Goal: Task Accomplishment & Management: Manage account settings

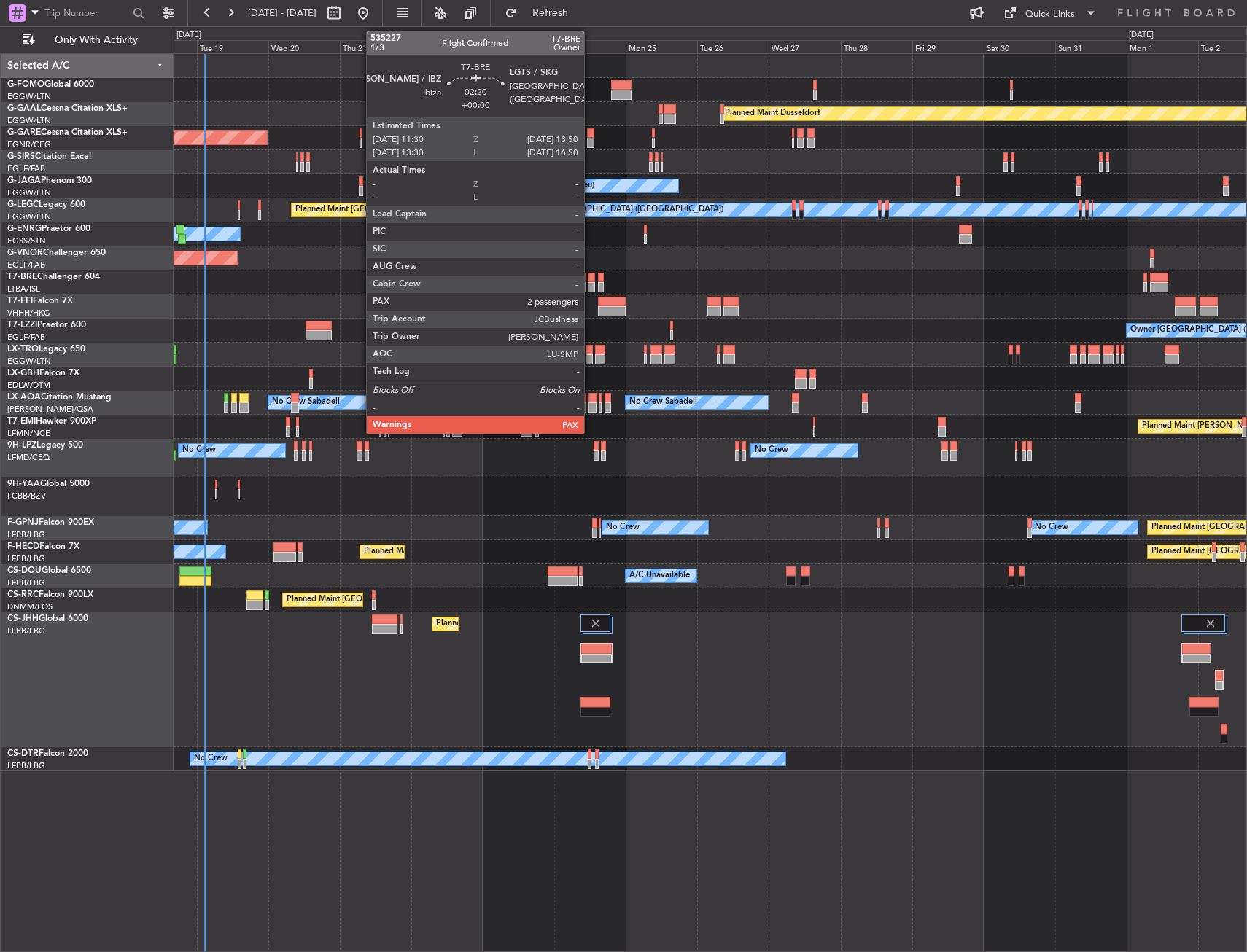
click at [591, 277] on div at bounding box center [591, 277] width 7 height 10
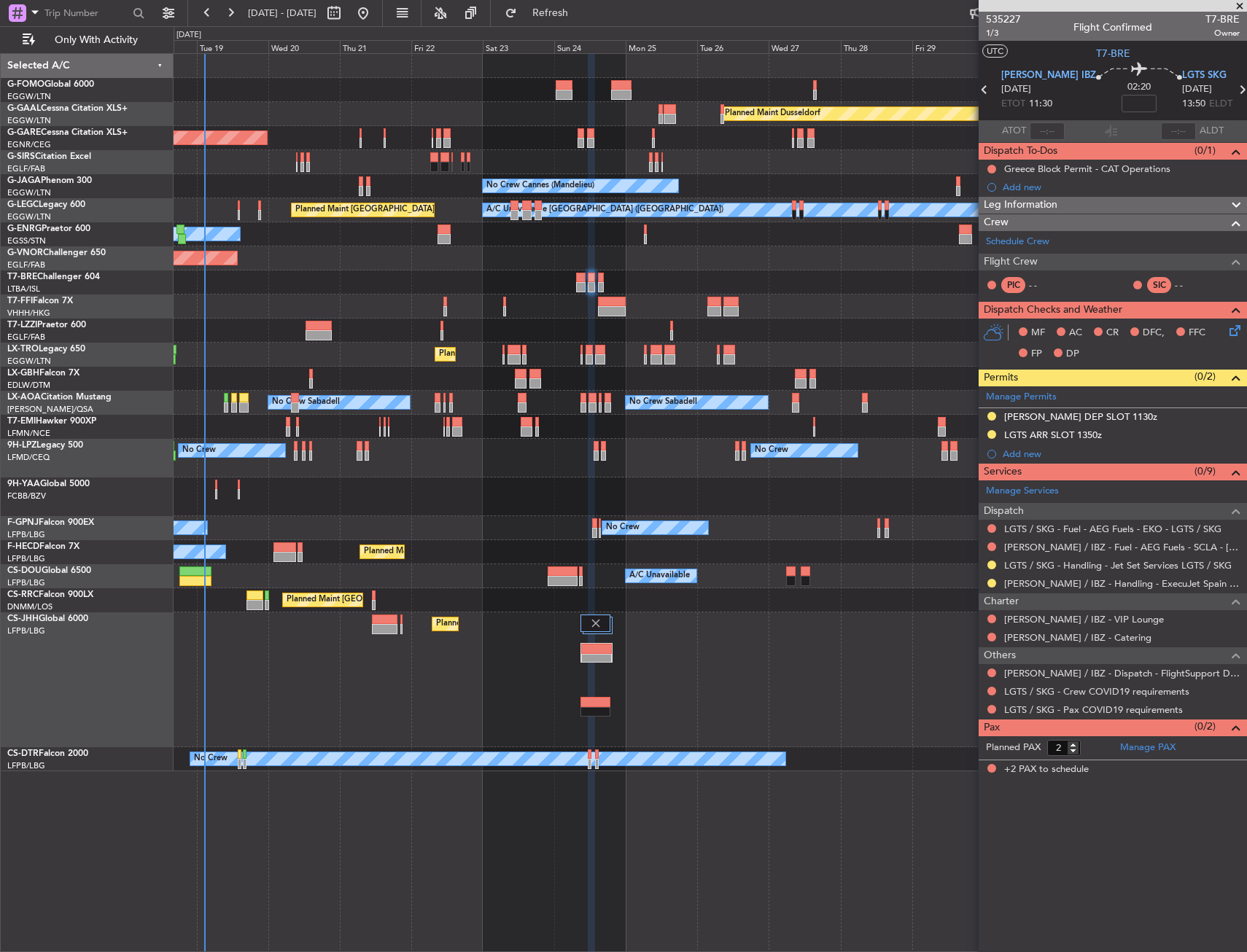
drag, startPoint x: 990, startPoint y: 567, endPoint x: 984, endPoint y: 600, distance: 33.5
click at [990, 567] on button at bounding box center [992, 565] width 9 height 9
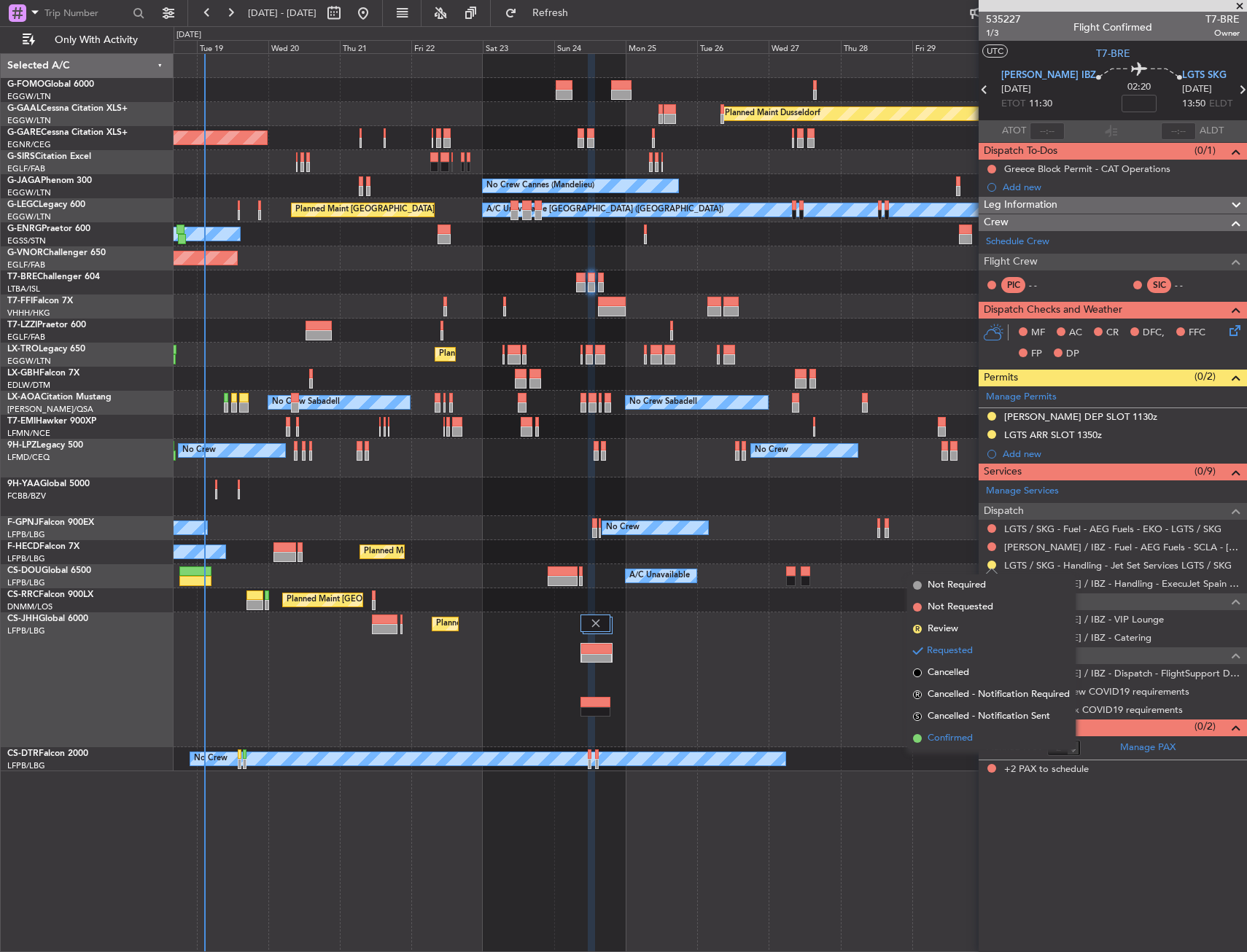
click at [958, 734] on span "Confirmed" at bounding box center [950, 739] width 45 height 15
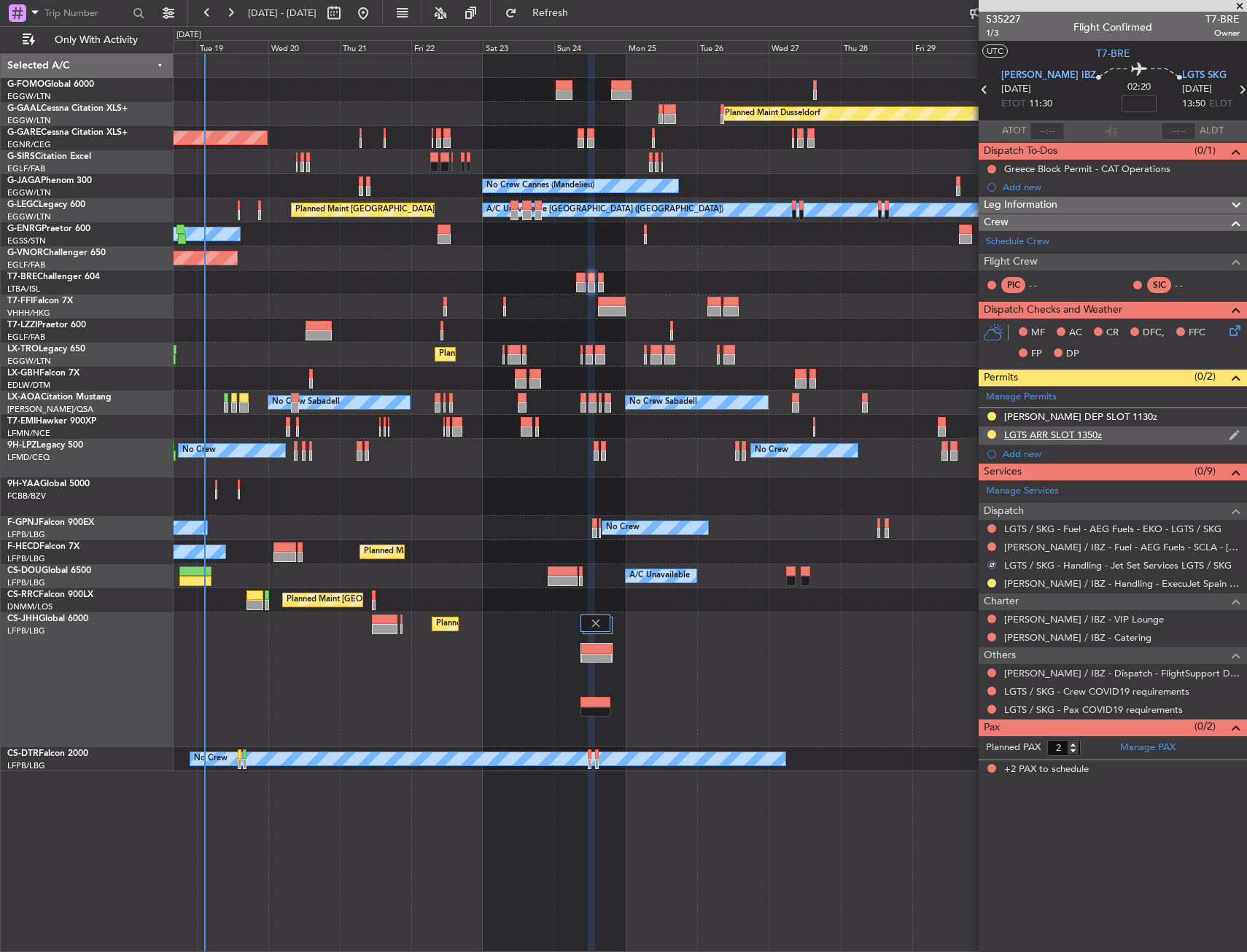
click at [1126, 438] on div "LGTS ARR SLOT 1350z" at bounding box center [1112, 435] width 268 height 18
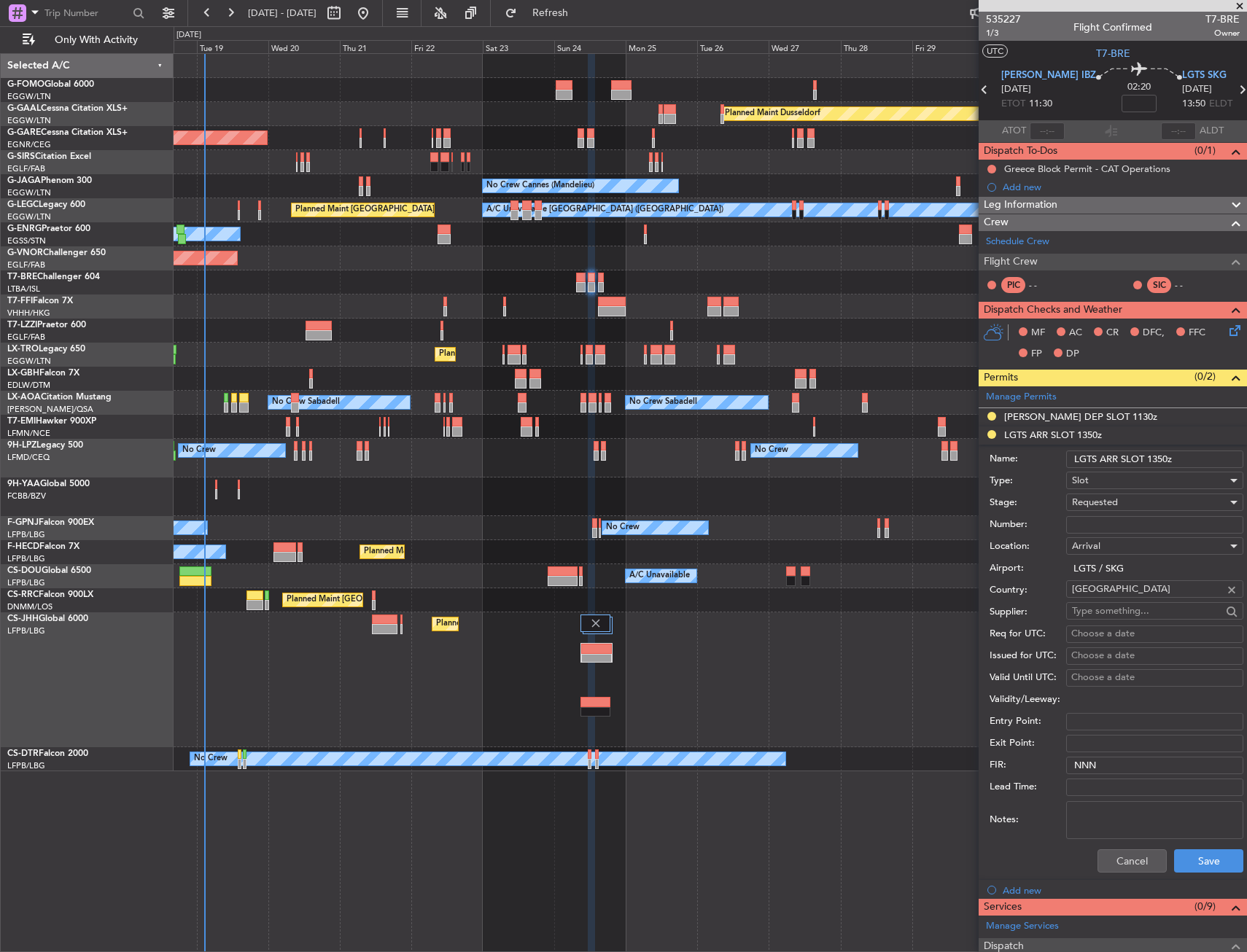
click at [1103, 526] on input "Number:" at bounding box center [1155, 524] width 177 height 17
paste input "LGTSAJST096900"
type input "LGTSAJST096900"
drag, startPoint x: 1103, startPoint y: 526, endPoint x: 1109, endPoint y: 504, distance: 22.8
click at [1109, 504] on span "Requested" at bounding box center [1095, 502] width 46 height 13
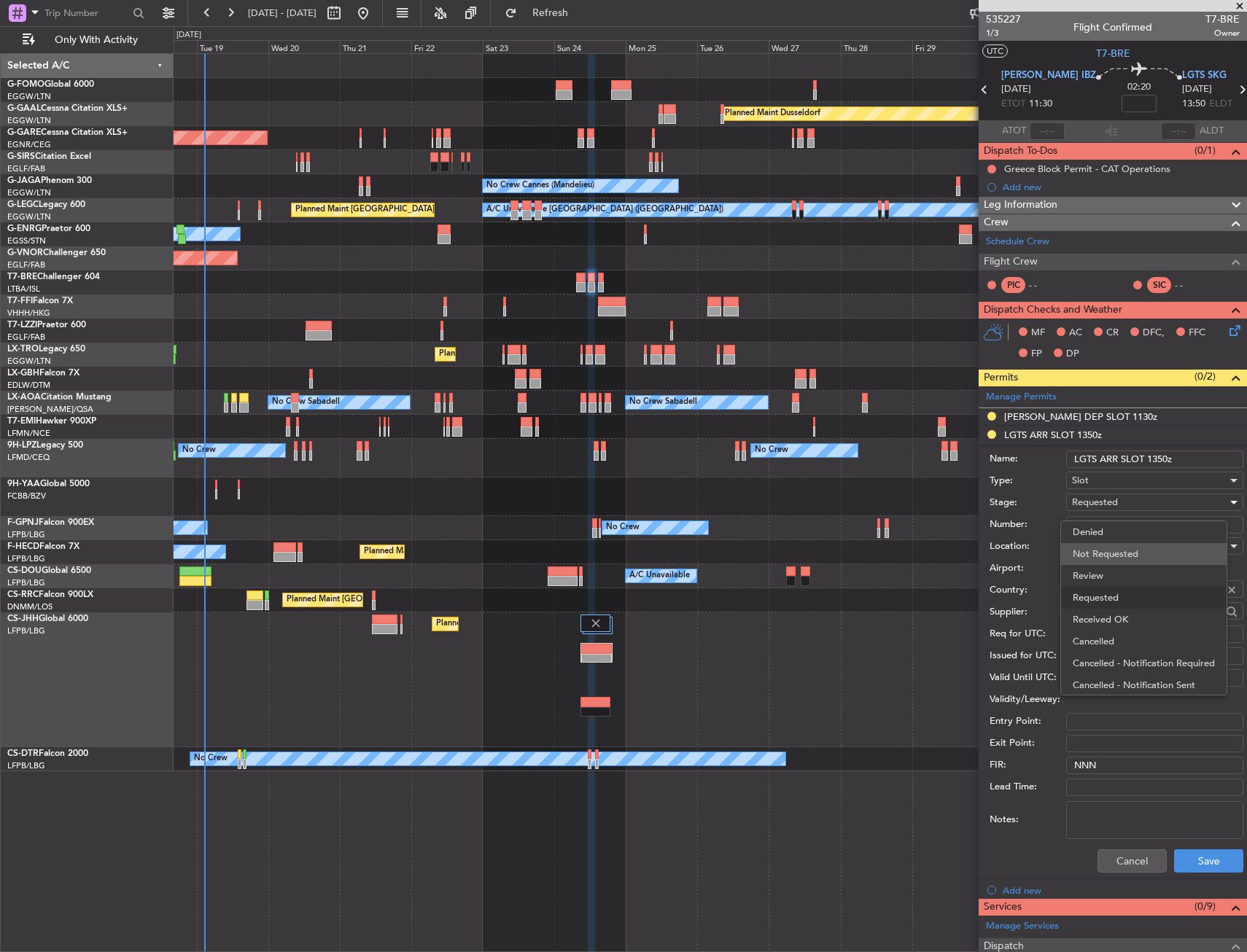
scroll to position [7, 0]
click at [1112, 604] on span "Received OK" at bounding box center [1149, 613] width 153 height 22
click at [1185, 858] on button "Save" at bounding box center [1208, 861] width 69 height 23
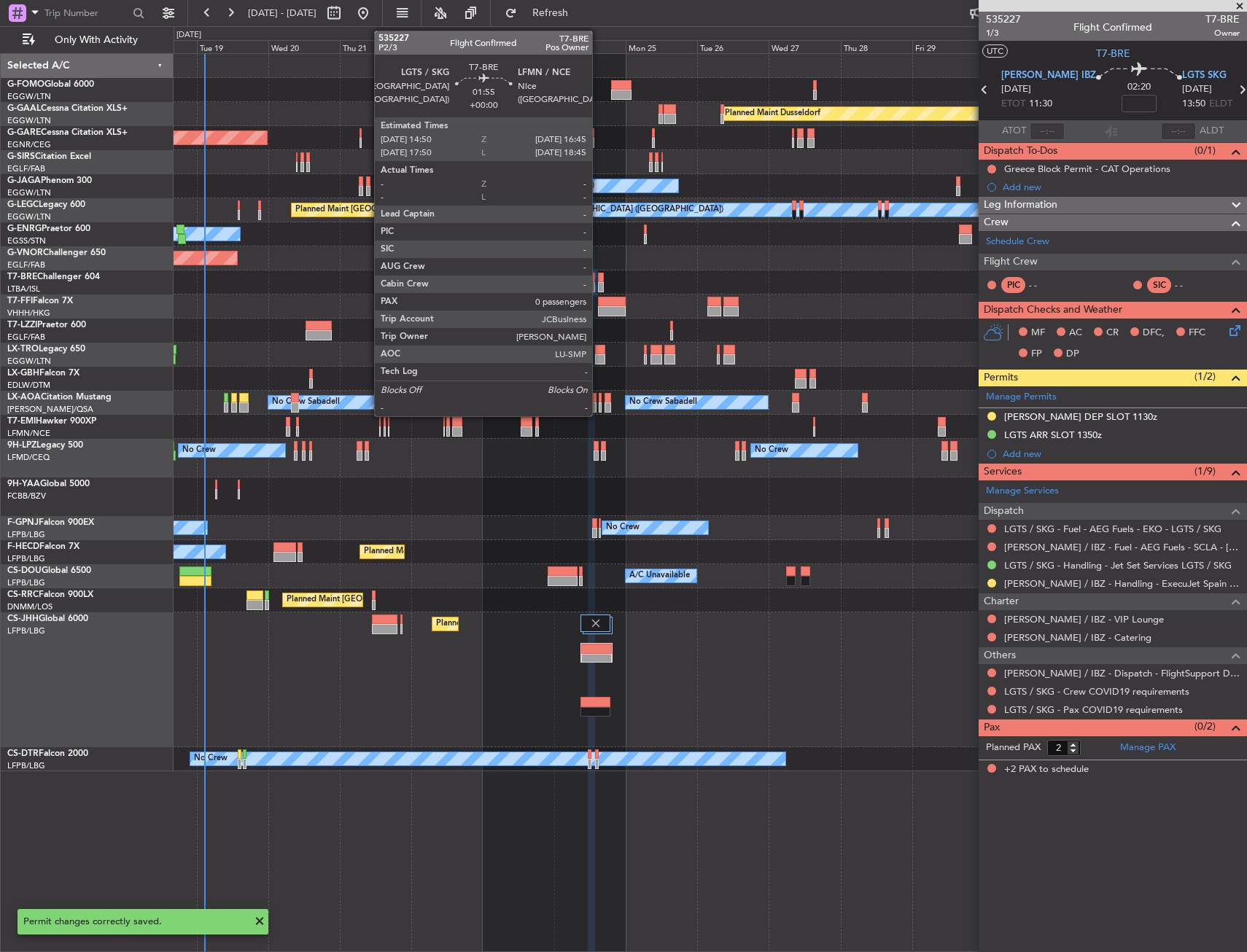
click at [599, 281] on div at bounding box center [601, 277] width 6 height 10
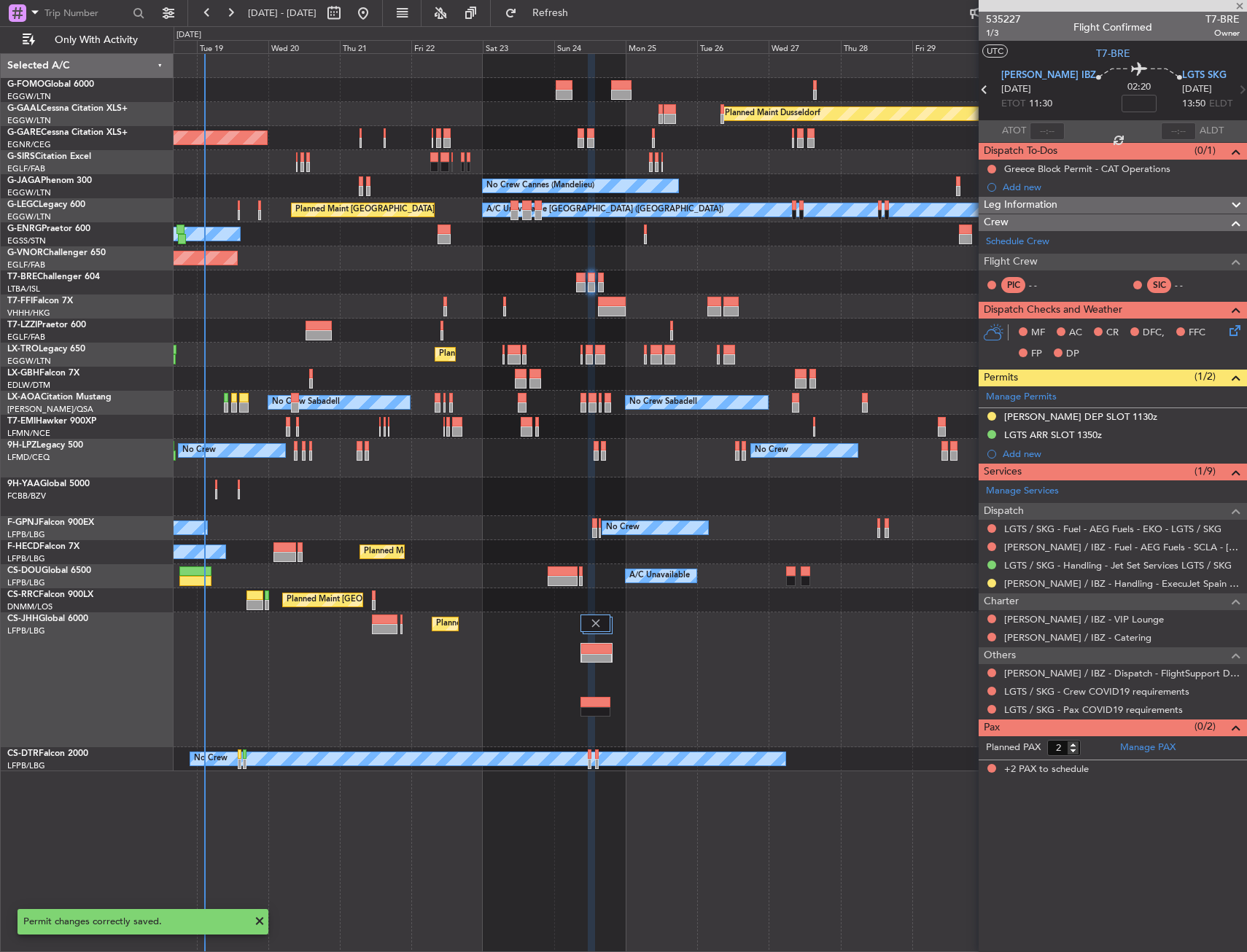
type input "0"
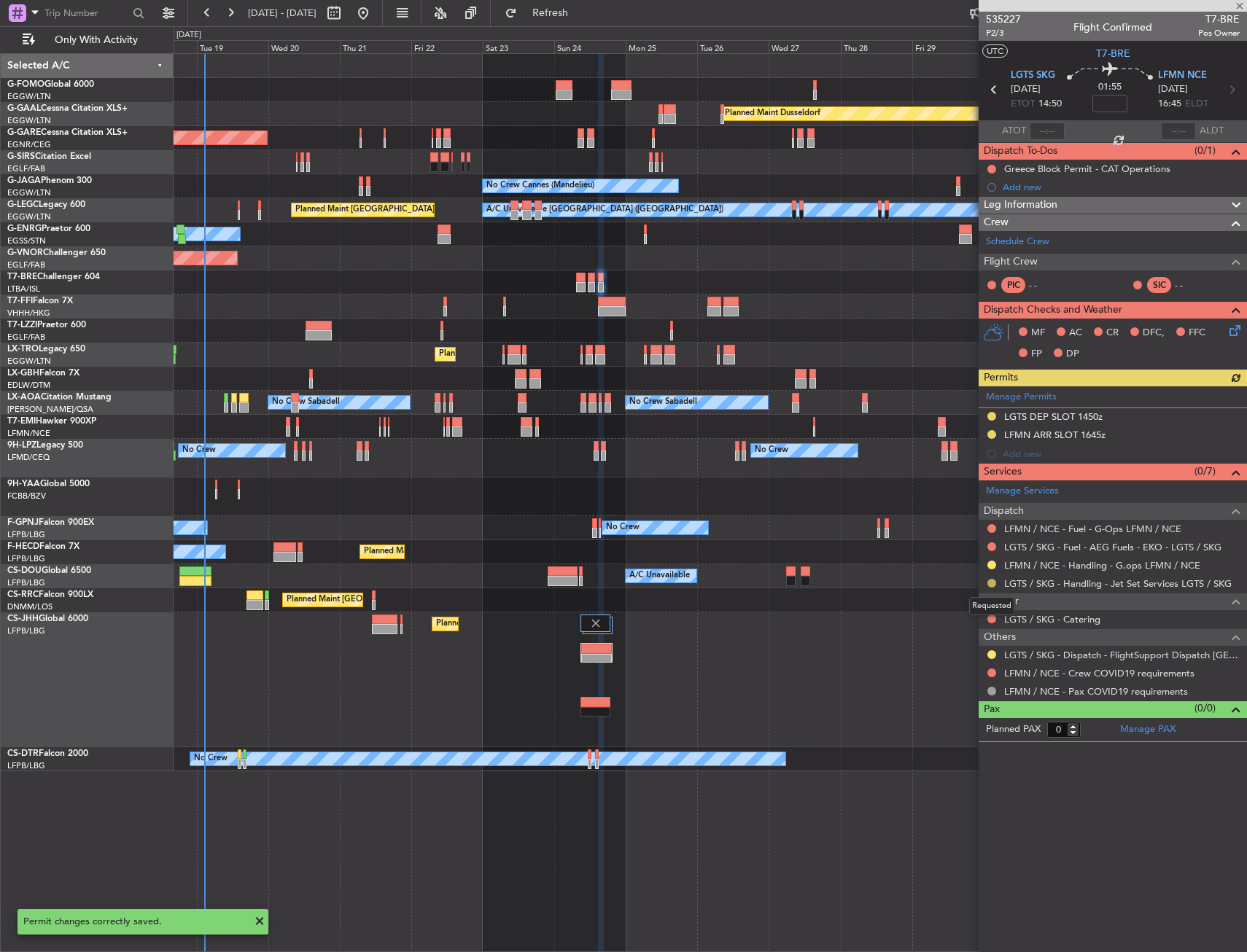
click at [993, 588] on mat-tooltip-component "Requested" at bounding box center [992, 606] width 66 height 39
click at [991, 582] on button at bounding box center [992, 583] width 9 height 9
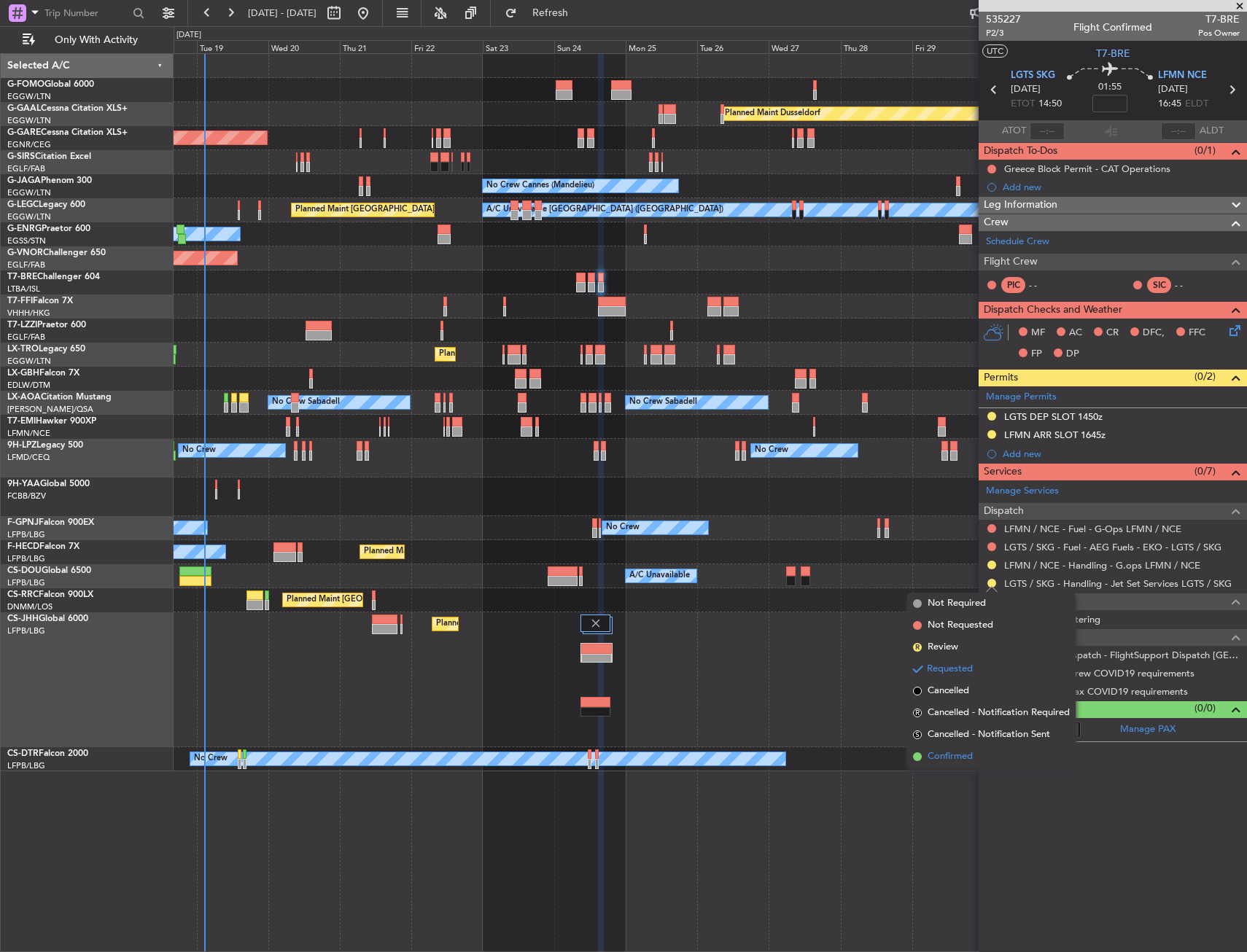
click at [962, 765] on li "Confirmed" at bounding box center [991, 756] width 168 height 22
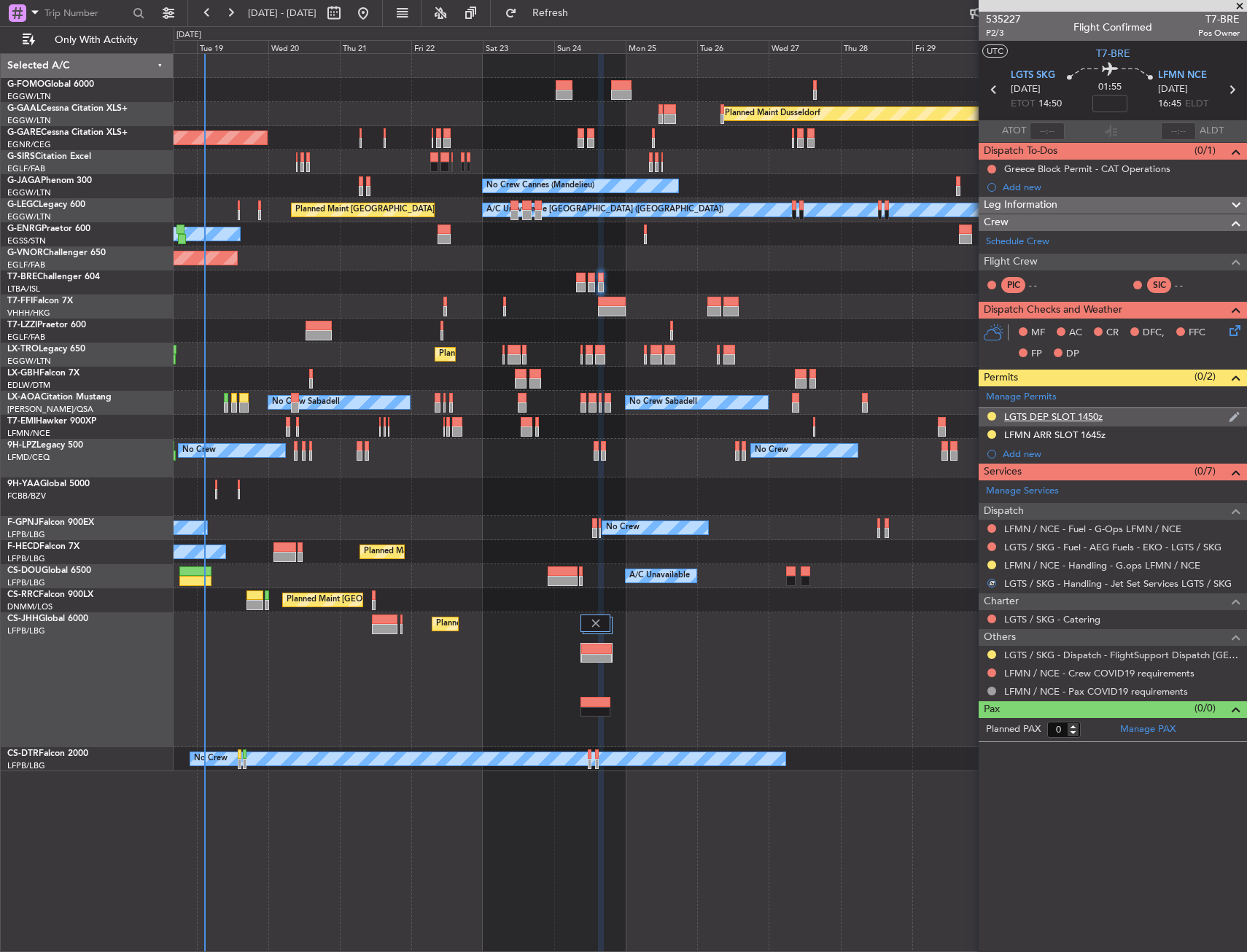
click at [1114, 425] on div "LGTS DEP SLOT 1450z" at bounding box center [1112, 417] width 268 height 18
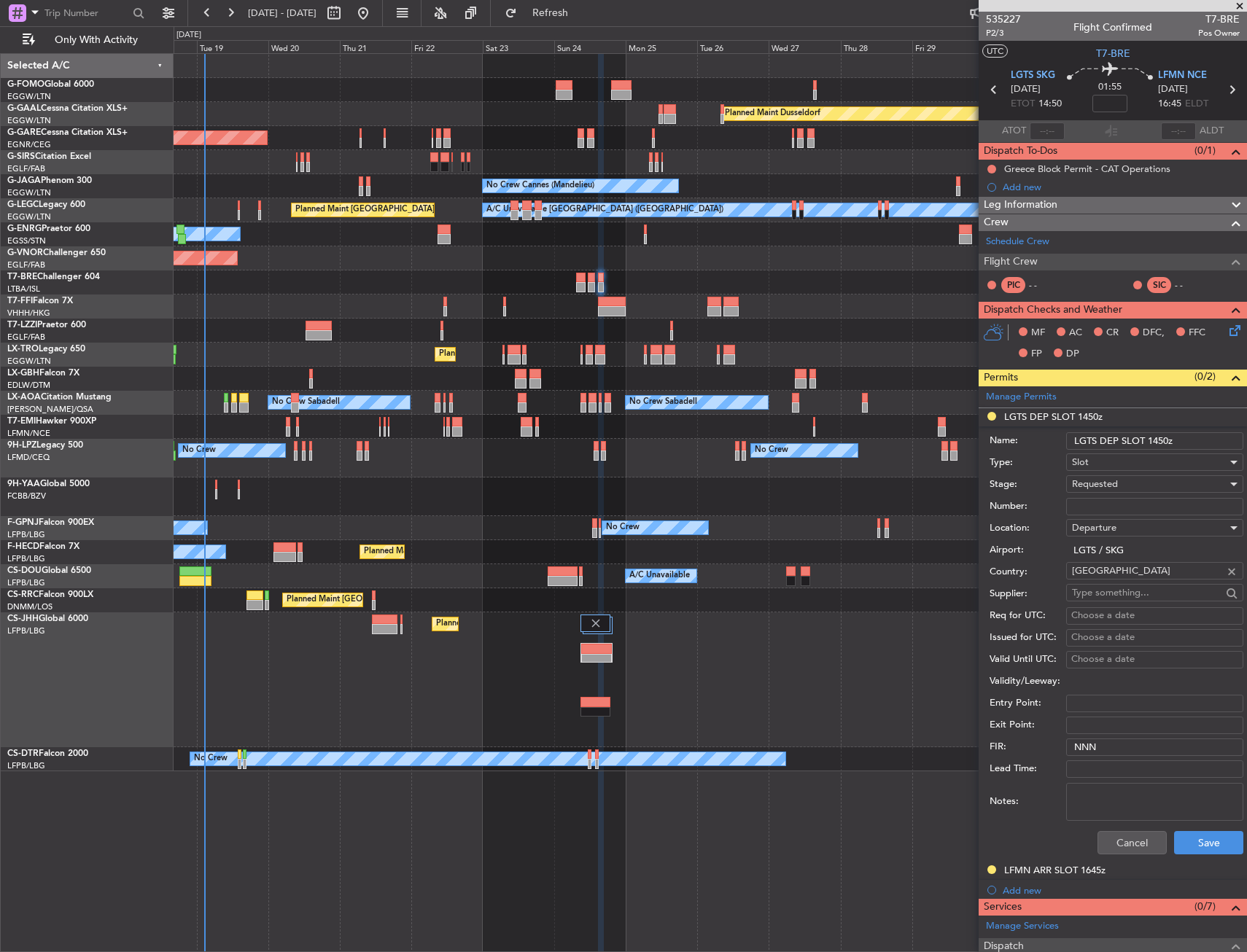
click at [1106, 508] on input "Number:" at bounding box center [1155, 506] width 177 height 17
paste input "LGTSDJST096900"
type input "LGTSDJST096900"
click at [1107, 481] on span "Requested" at bounding box center [1095, 484] width 46 height 13
click at [1114, 590] on span "Received OK" at bounding box center [1149, 594] width 153 height 22
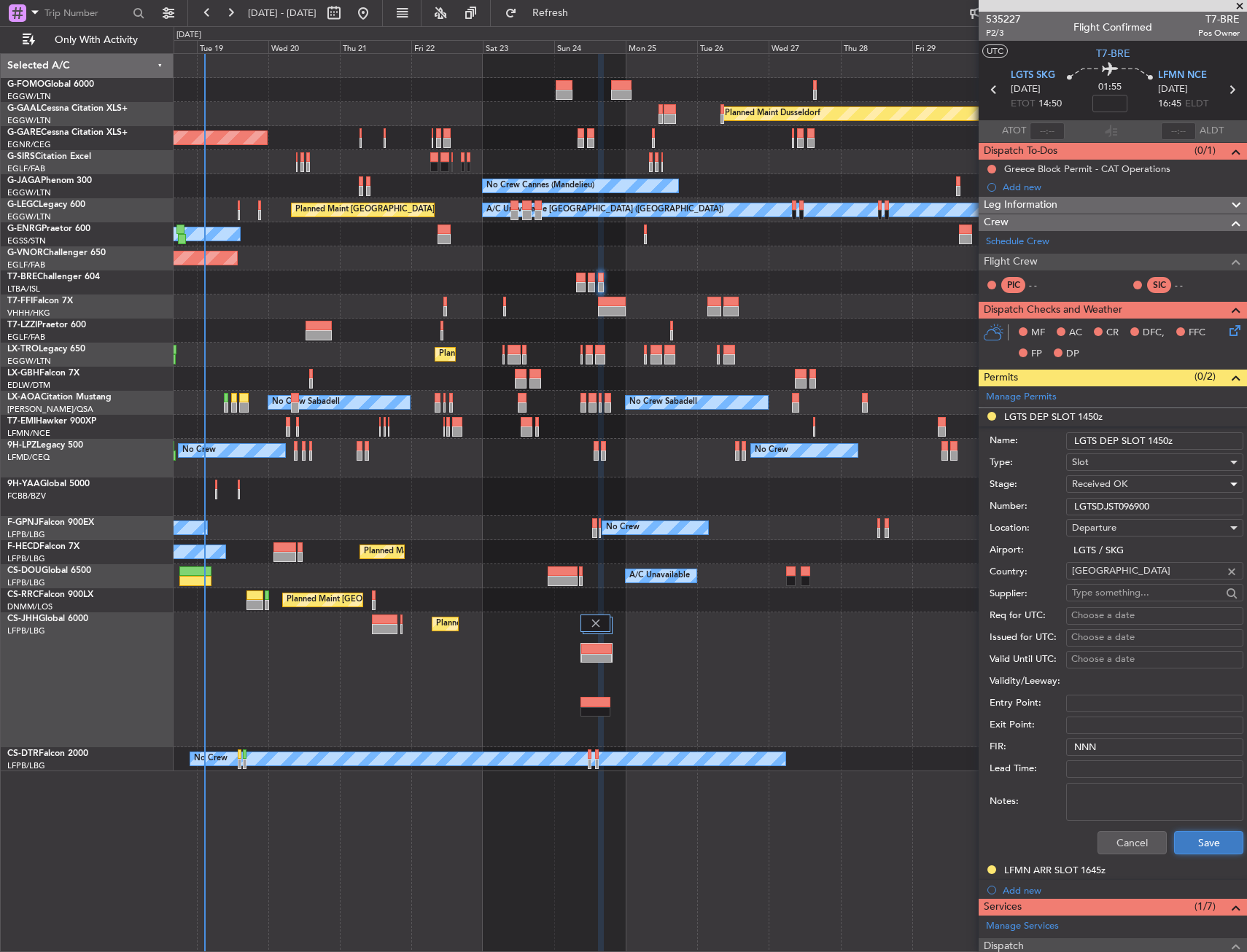
click at [1176, 831] on button "Save" at bounding box center [1208, 842] width 69 height 23
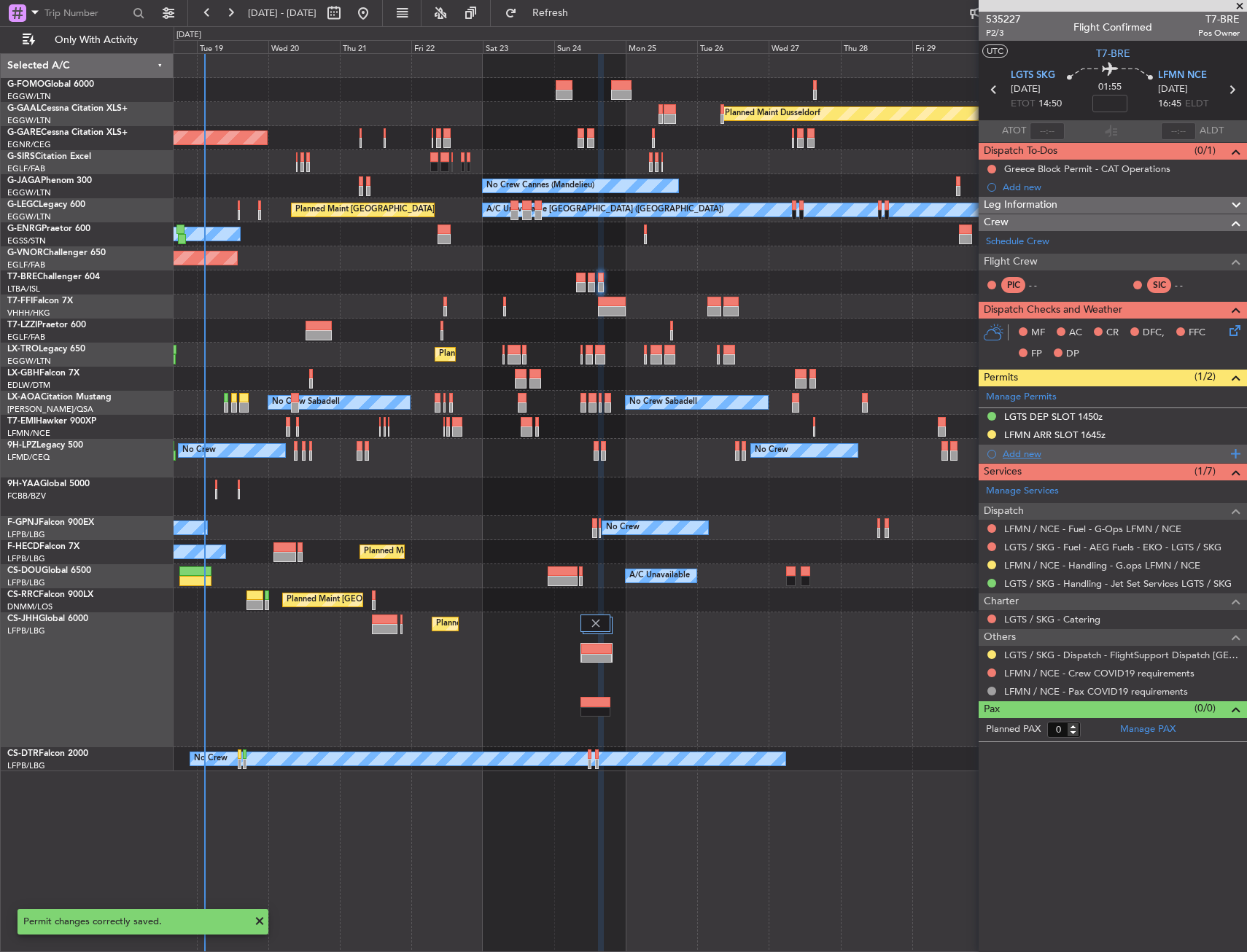
click at [1021, 452] on div "Add new" at bounding box center [1114, 453] width 224 height 12
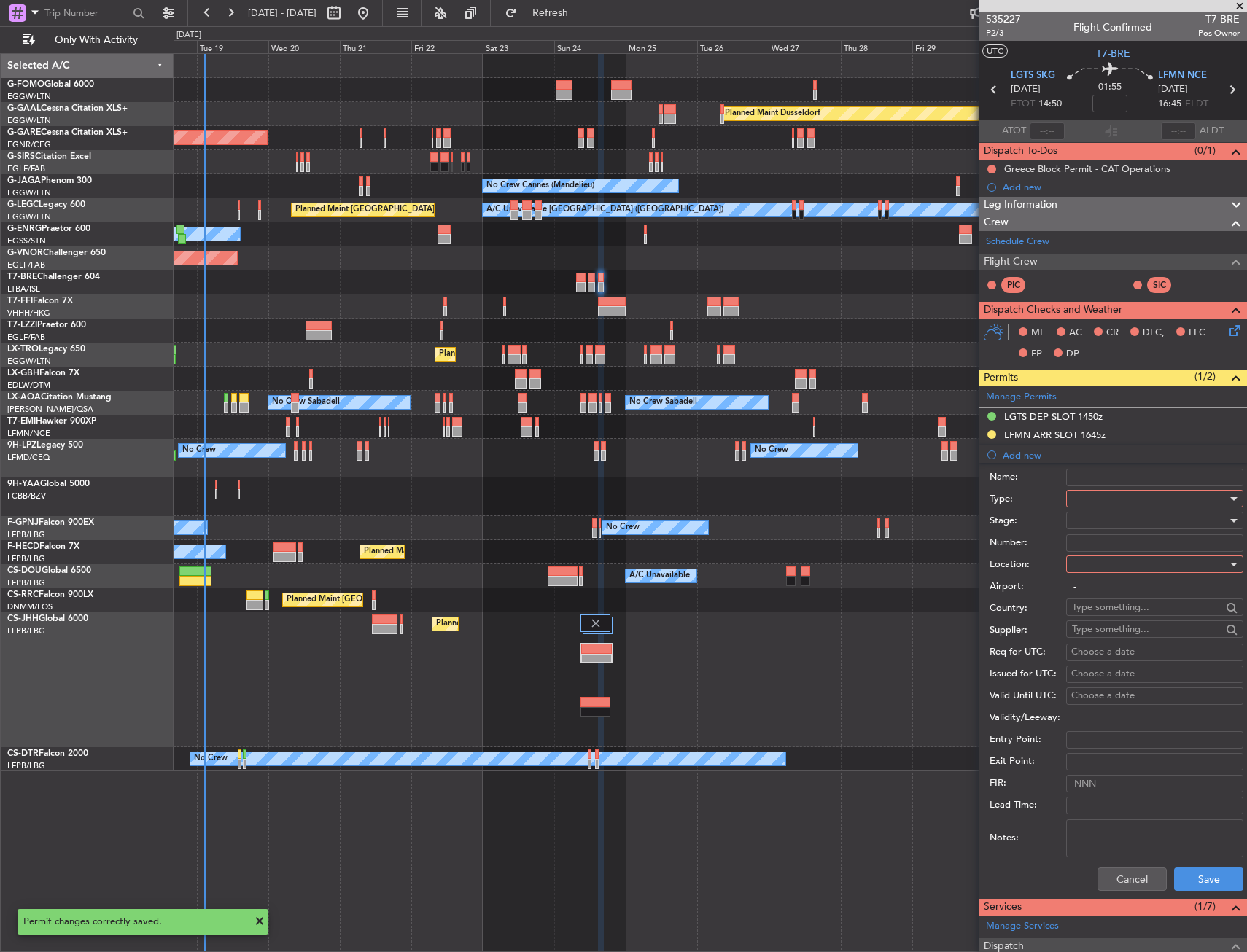
click at [1094, 503] on div at bounding box center [1149, 499] width 155 height 22
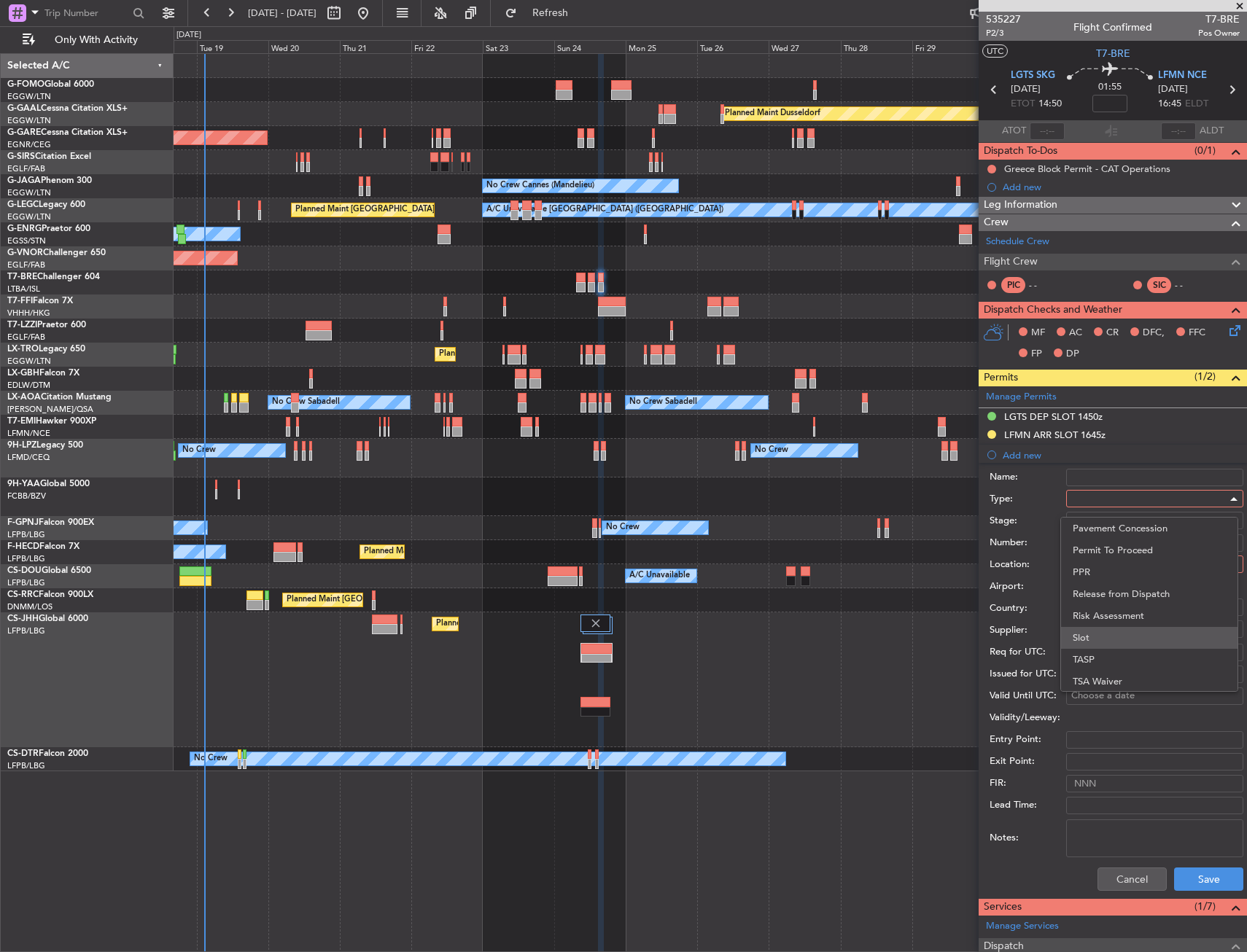
scroll to position [439, 0]
click at [1095, 560] on span "PPR" at bounding box center [1149, 571] width 153 height 22
click at [1095, 561] on div at bounding box center [1149, 564] width 155 height 22
click at [1087, 600] on span "Departure" at bounding box center [1149, 594] width 153 height 22
type input "LGTS / SKG"
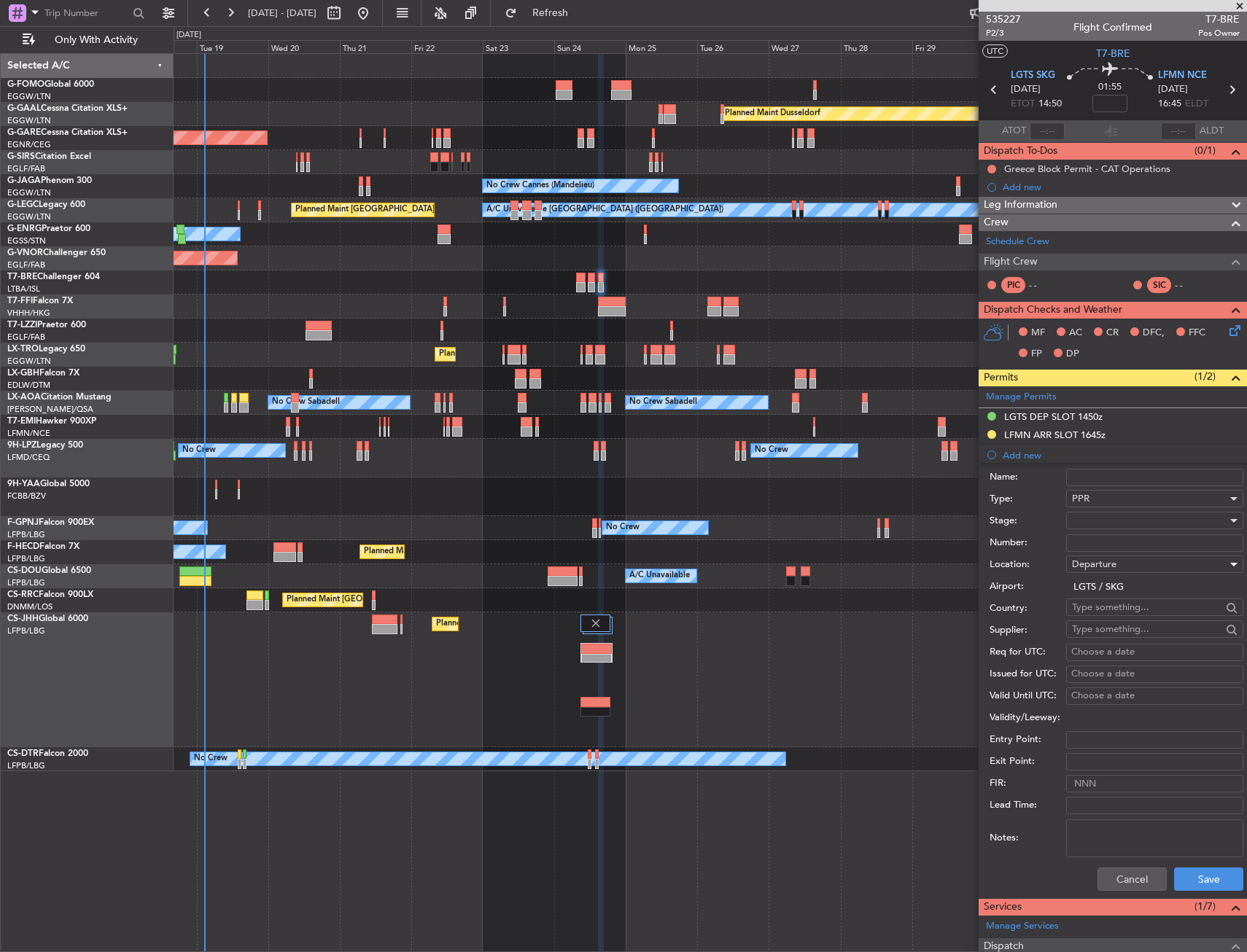
click at [1092, 542] on input "Number:" at bounding box center [1155, 543] width 177 height 17
paste input "LGTS09233190825/2408251350/2408251450"
type input "LGTS09233190825/2408251350/2408251450"
click at [1092, 520] on div at bounding box center [1149, 520] width 155 height 22
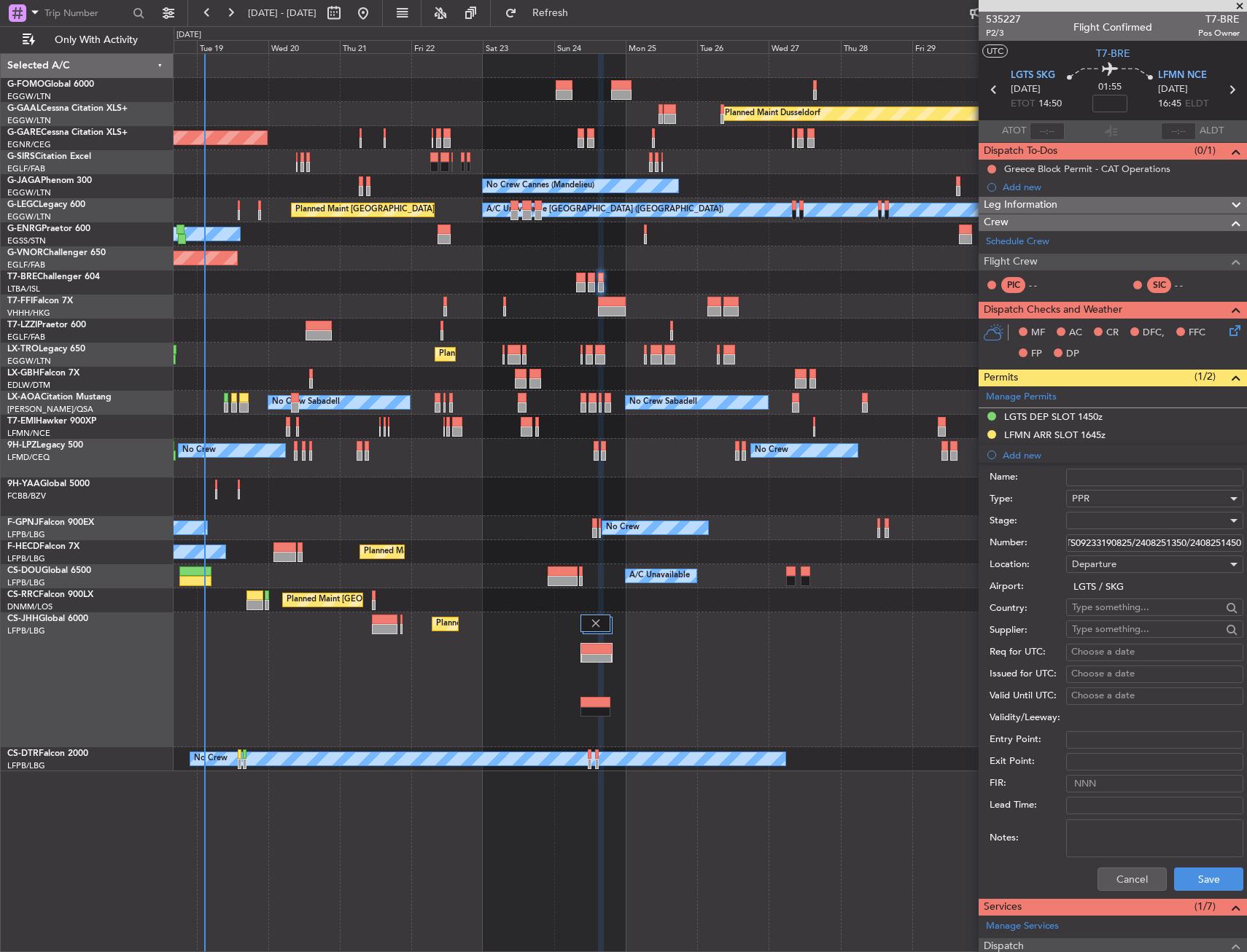
scroll to position [0, 0]
click at [1094, 626] on span "Received OK" at bounding box center [1149, 637] width 153 height 22
click at [1174, 869] on button "Save" at bounding box center [1208, 879] width 69 height 23
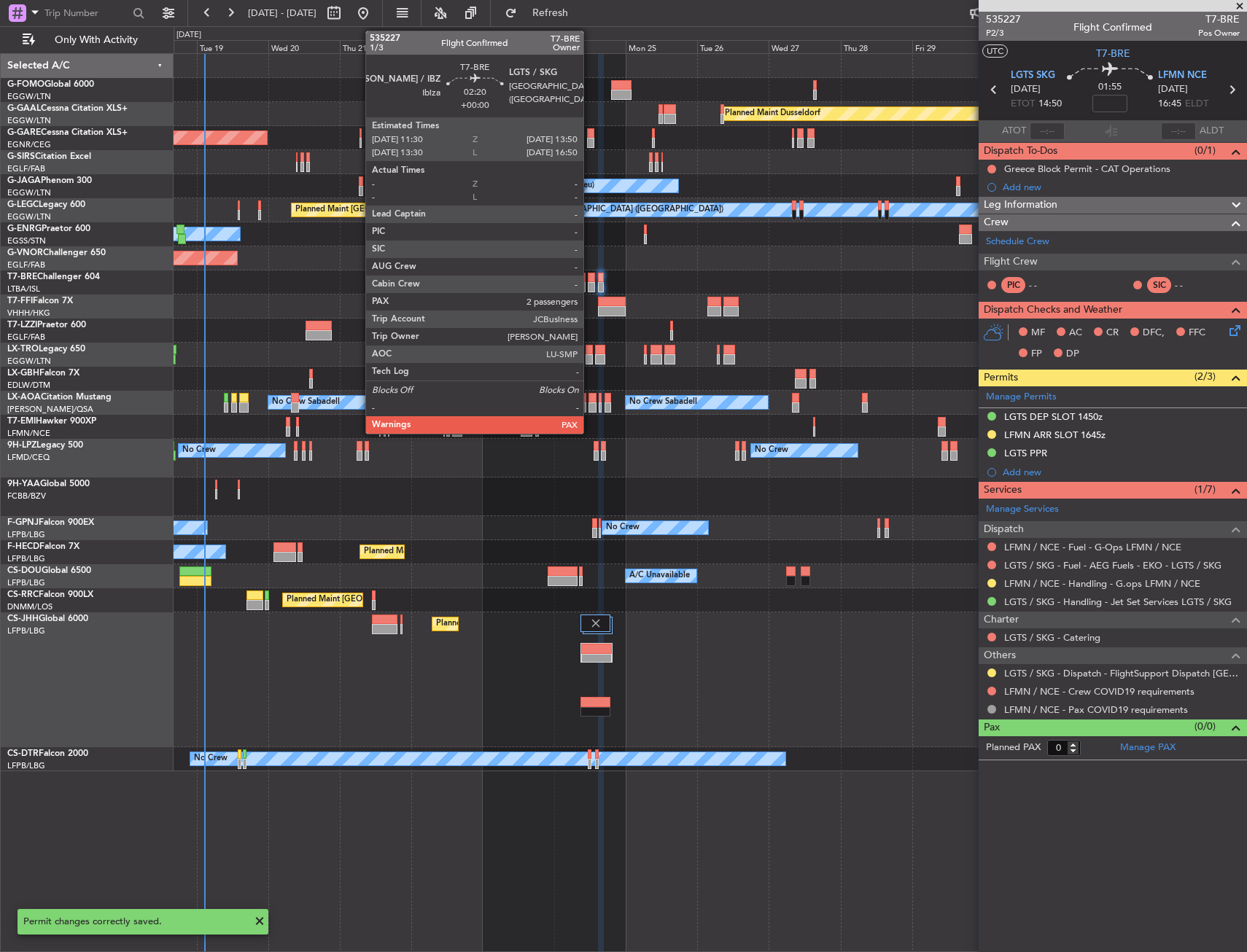
click at [590, 278] on div at bounding box center [591, 277] width 7 height 10
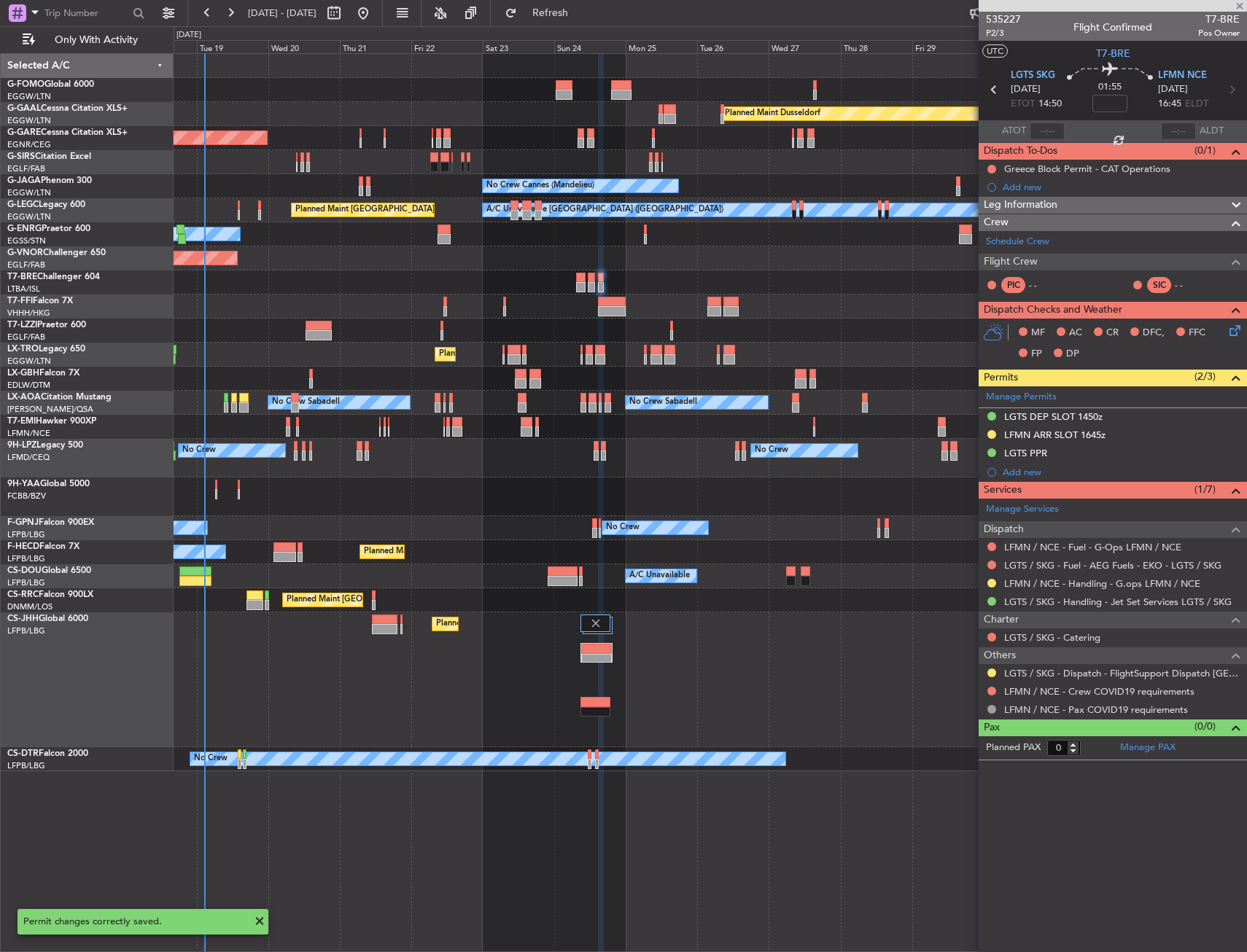
type input "2"
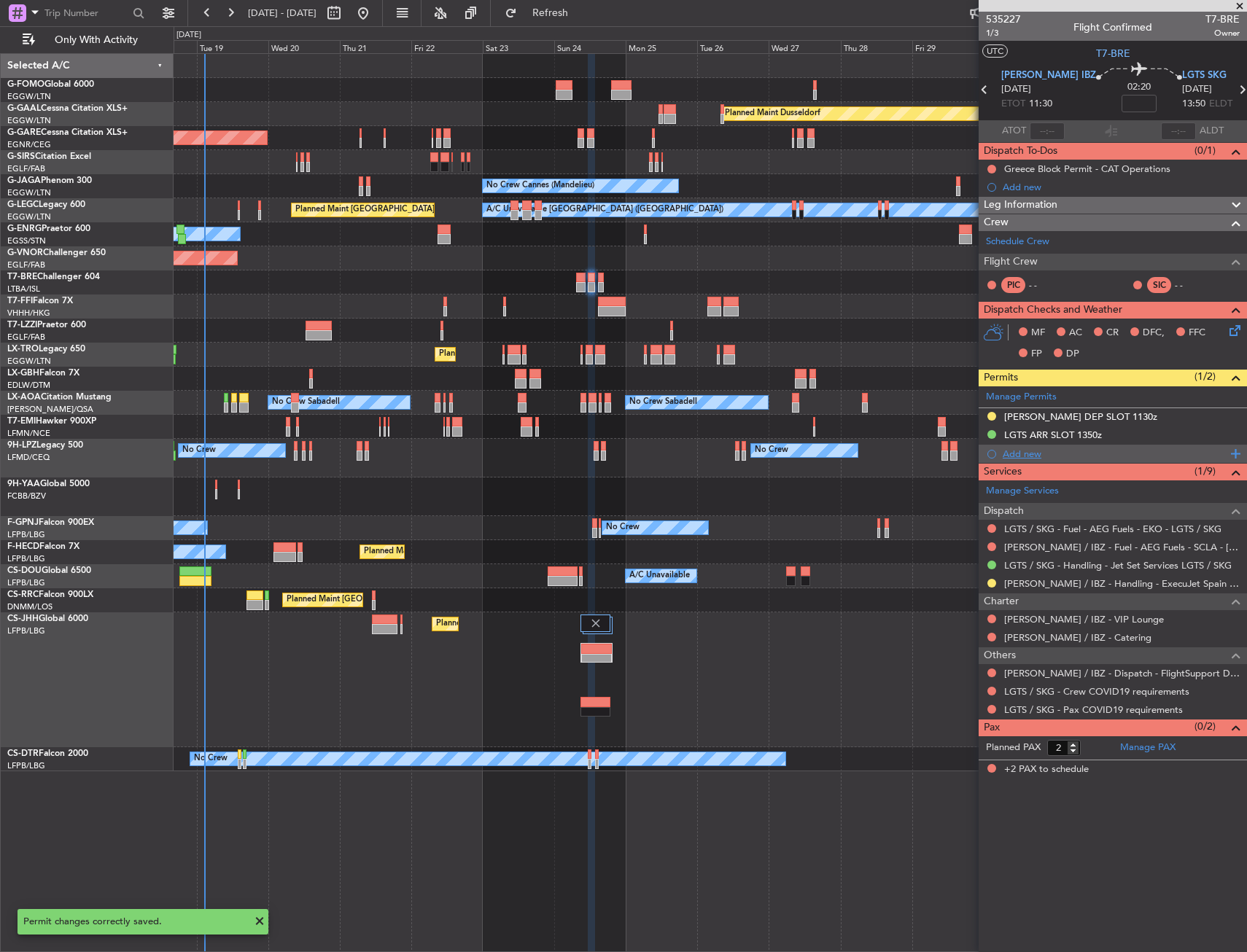
click at [1021, 453] on div "Add new" at bounding box center [1114, 453] width 224 height 12
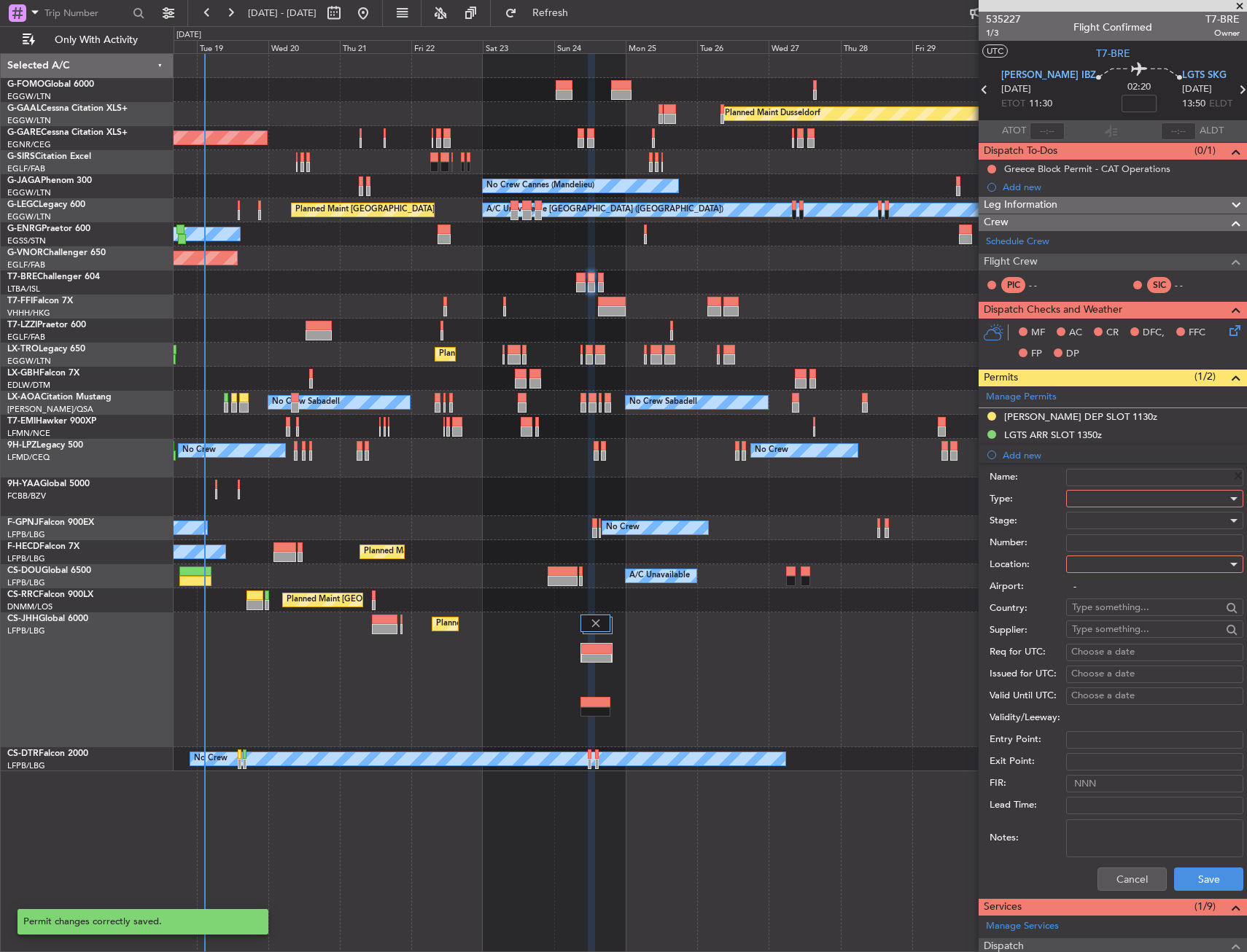
click at [1099, 501] on div at bounding box center [1149, 499] width 155 height 22
click at [1098, 577] on span "PPR" at bounding box center [1149, 571] width 153 height 22
click at [1087, 574] on div at bounding box center [1149, 564] width 155 height 22
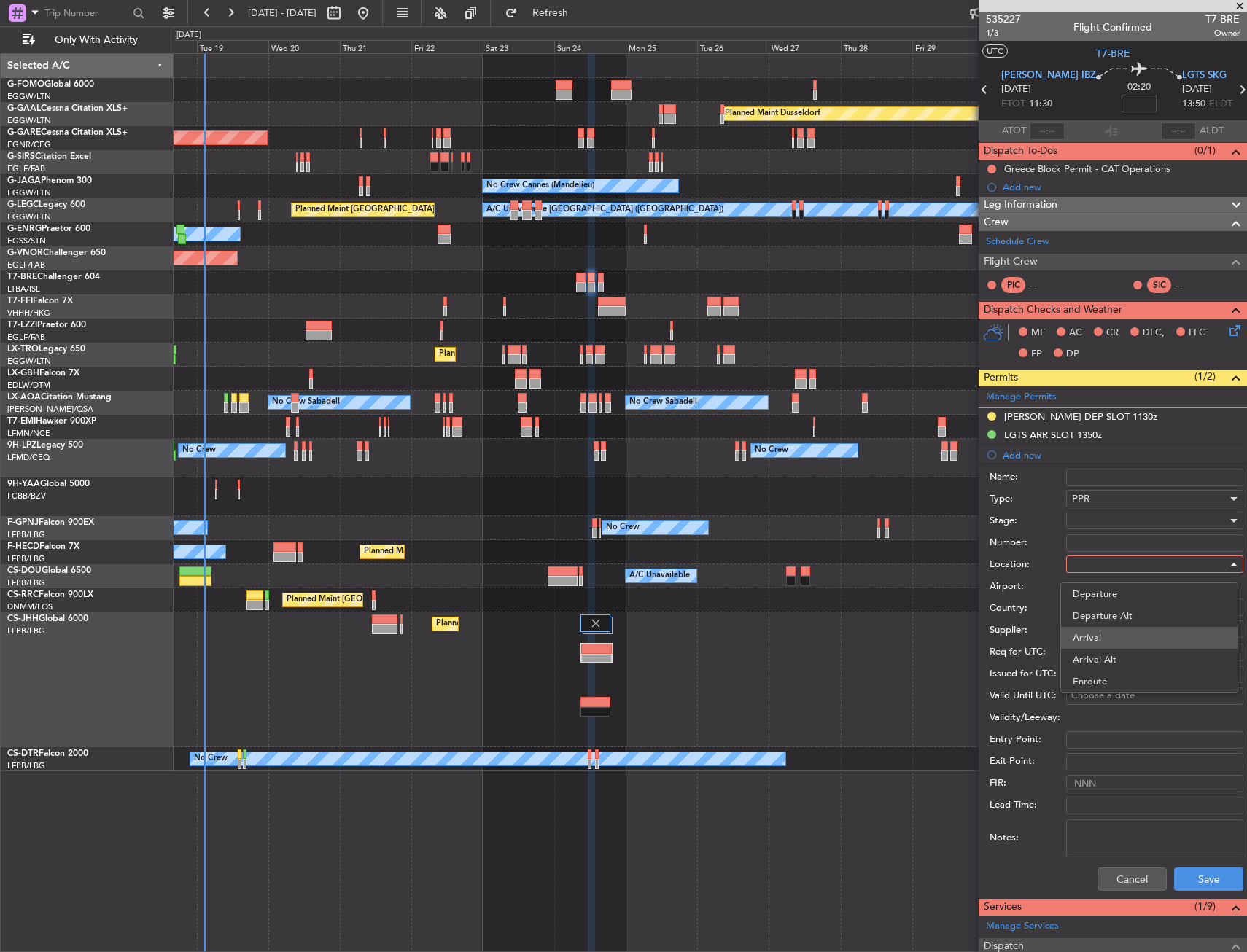
click at [1089, 635] on span "Arrival" at bounding box center [1149, 637] width 153 height 22
type input "LGTS / SKG"
click at [1080, 522] on div at bounding box center [1149, 520] width 155 height 22
click at [1090, 631] on span "Received OK" at bounding box center [1149, 637] width 153 height 22
click at [1081, 540] on input "Number:" at bounding box center [1155, 543] width 177 height 17
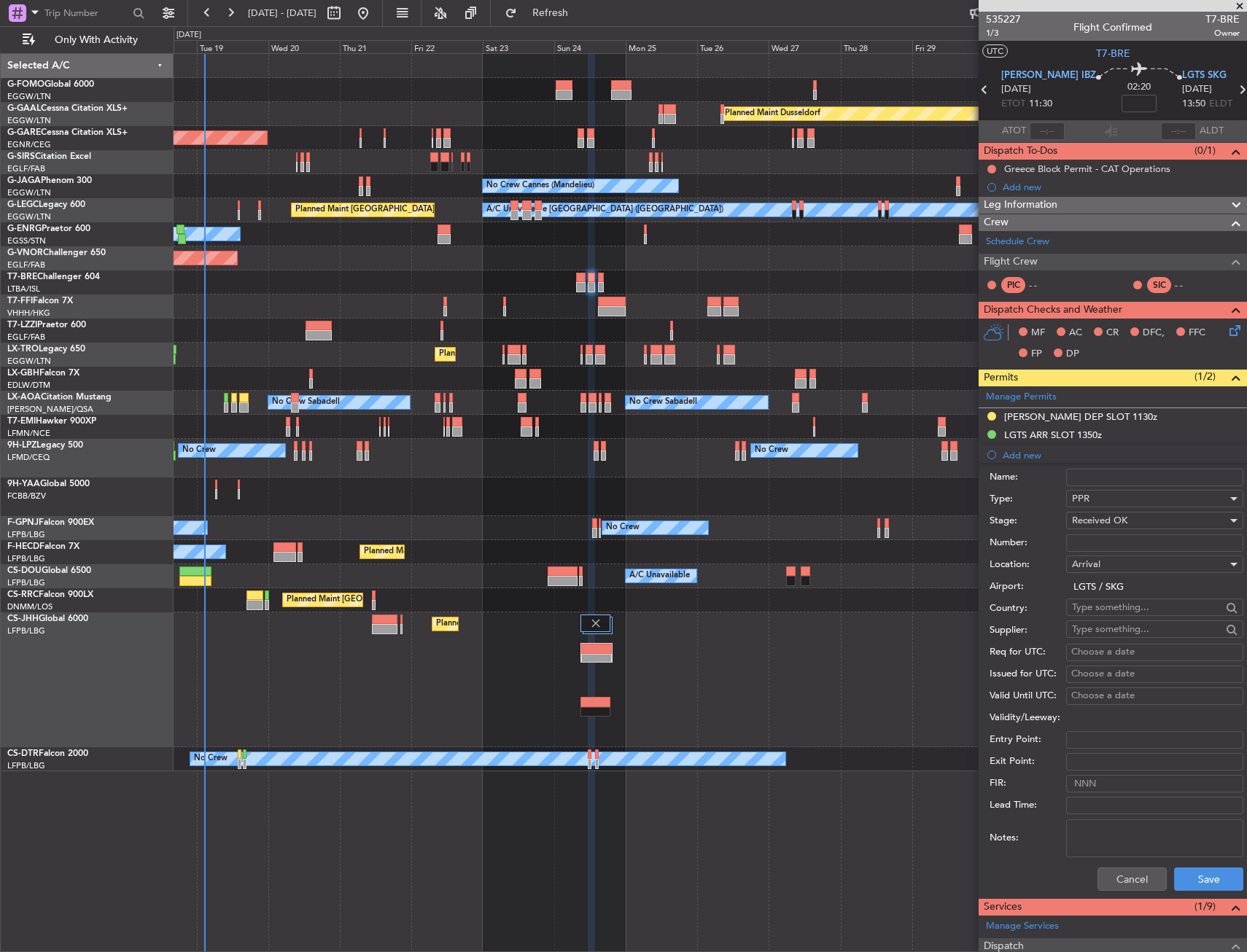
paste input "LGTS09233190825/2408251350/2408251450"
type input "LGTS09233190825/2408251350/2408251450"
click at [1180, 876] on button "Save" at bounding box center [1208, 879] width 69 height 23
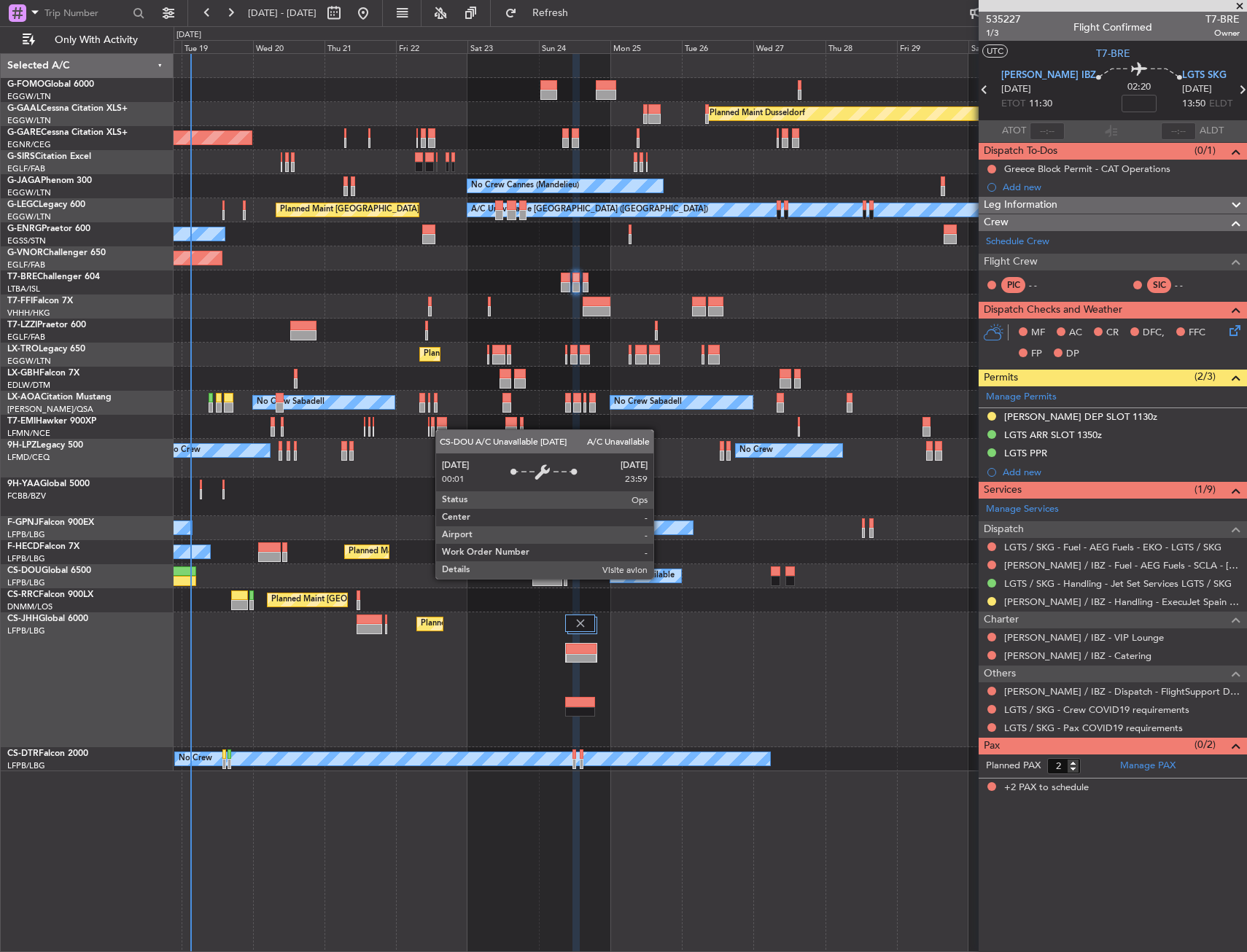
click at [644, 579] on div "A/C Unavailable" at bounding box center [644, 576] width 61 height 22
